Goal: Find specific page/section: Find specific page/section

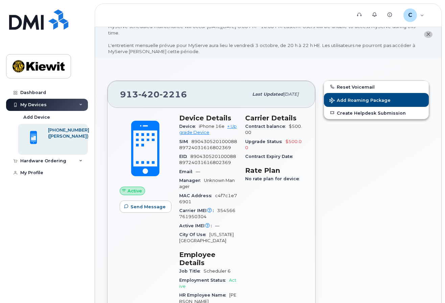
scroll to position [4, 0]
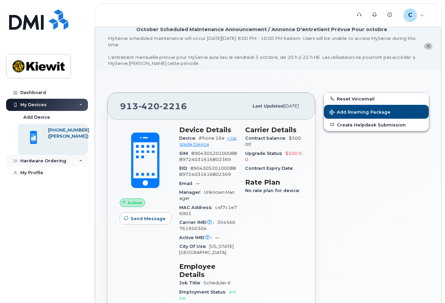
click at [40, 164] on div "Hardware Ordering" at bounding box center [47, 161] width 82 height 12
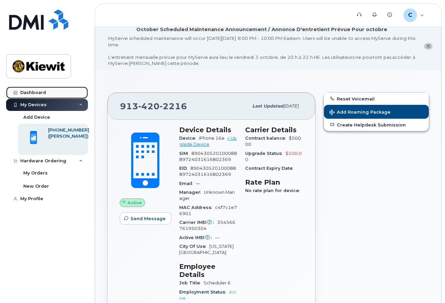
click at [37, 94] on div "Dashboard" at bounding box center [33, 92] width 26 height 5
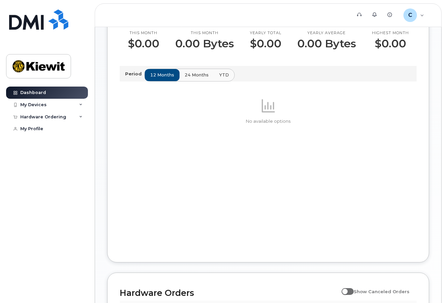
scroll to position [332, 0]
